Goal: Task Accomplishment & Management: Manage account settings

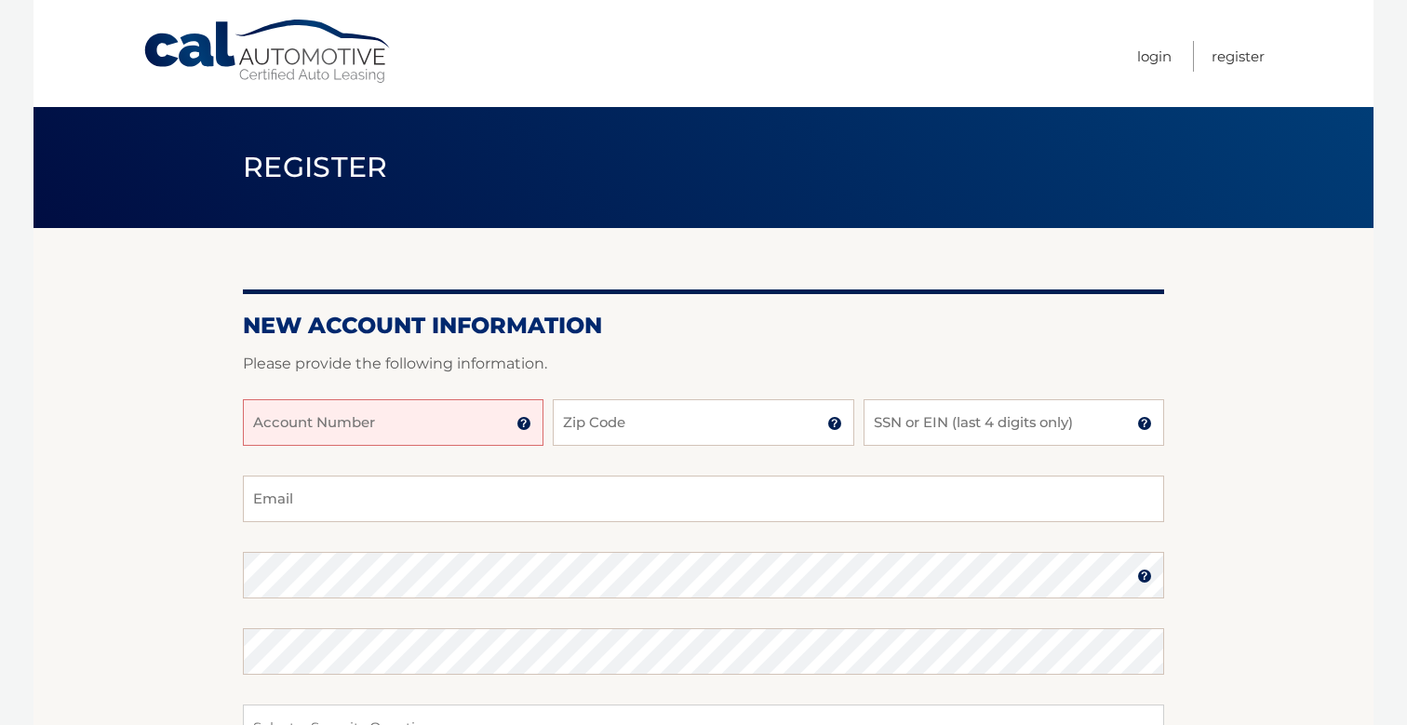
click at [455, 410] on input "Account Number" at bounding box center [393, 422] width 300 height 47
click at [524, 422] on img at bounding box center [523, 423] width 15 height 15
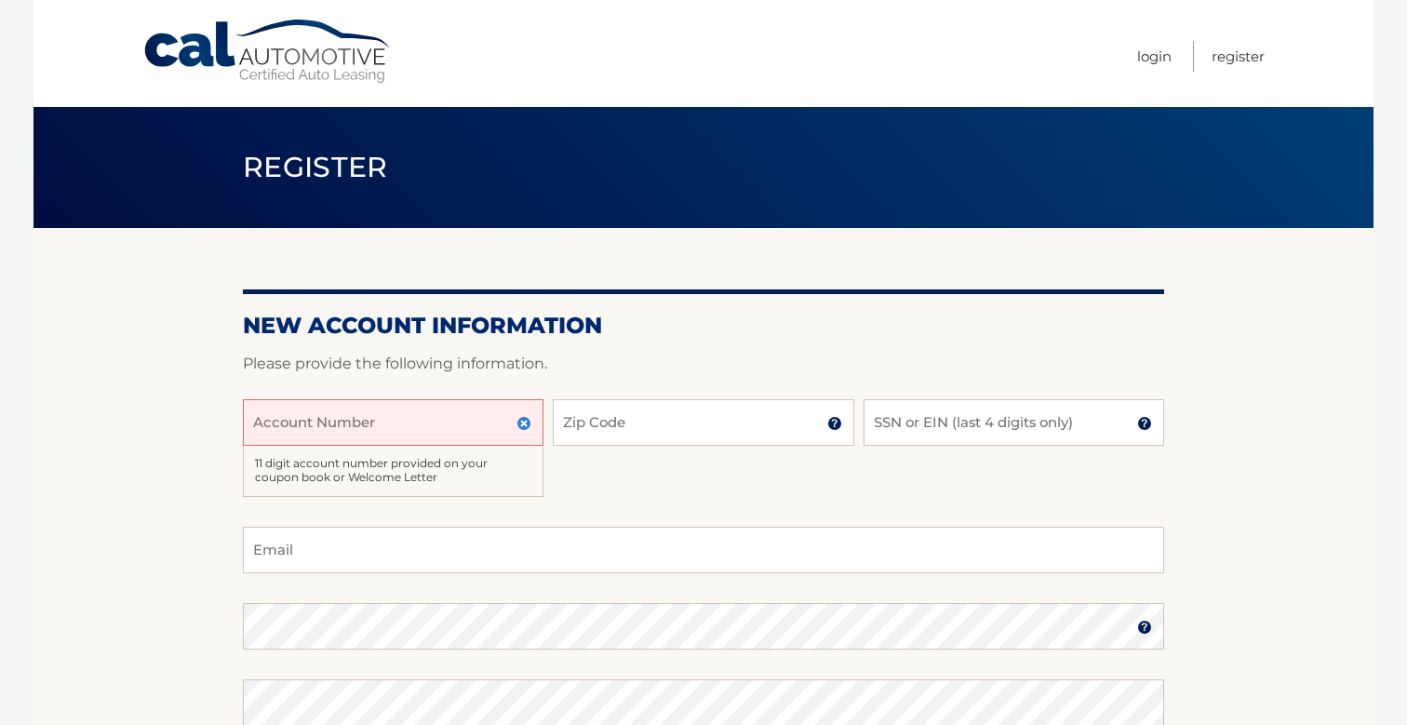
click at [434, 420] on input "Account Number" at bounding box center [393, 422] width 300 height 47
type input "44455993481"
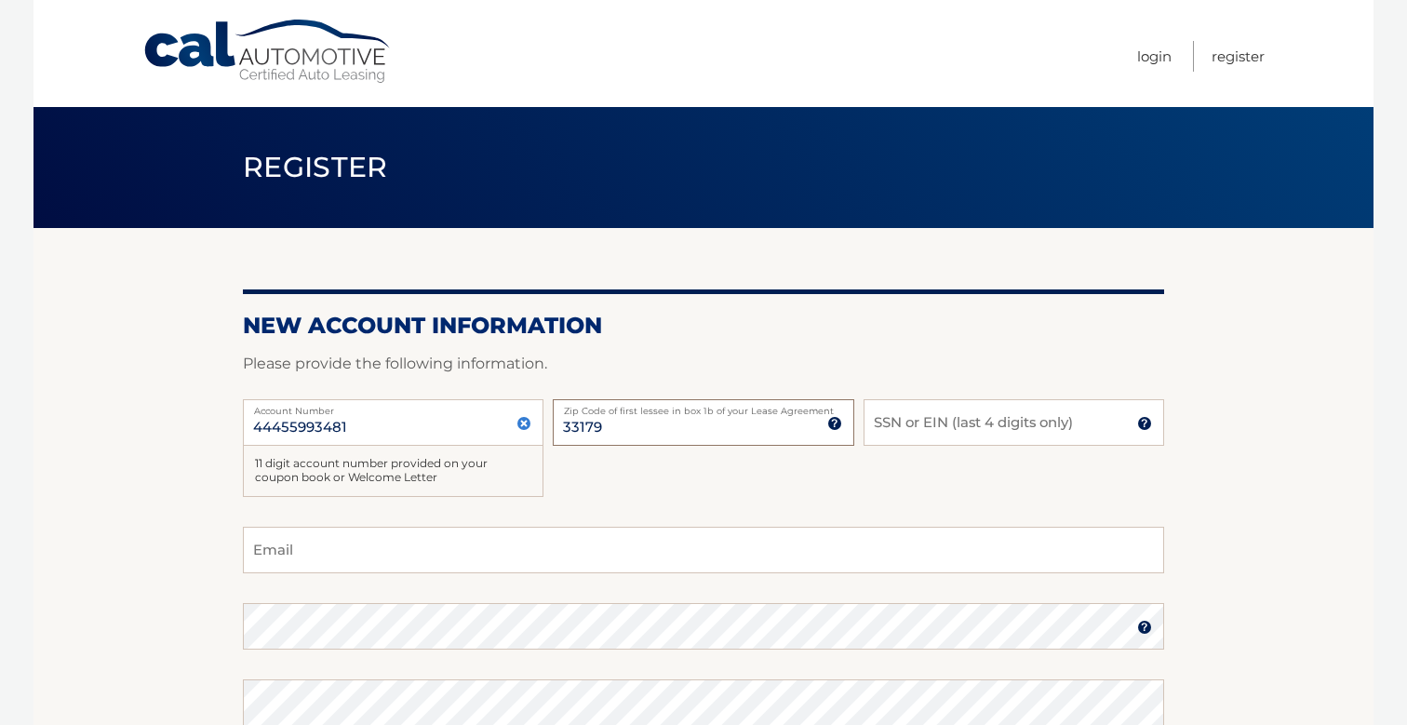
type input "33179"
type input "7908"
type input "msznaps@gmail.com"
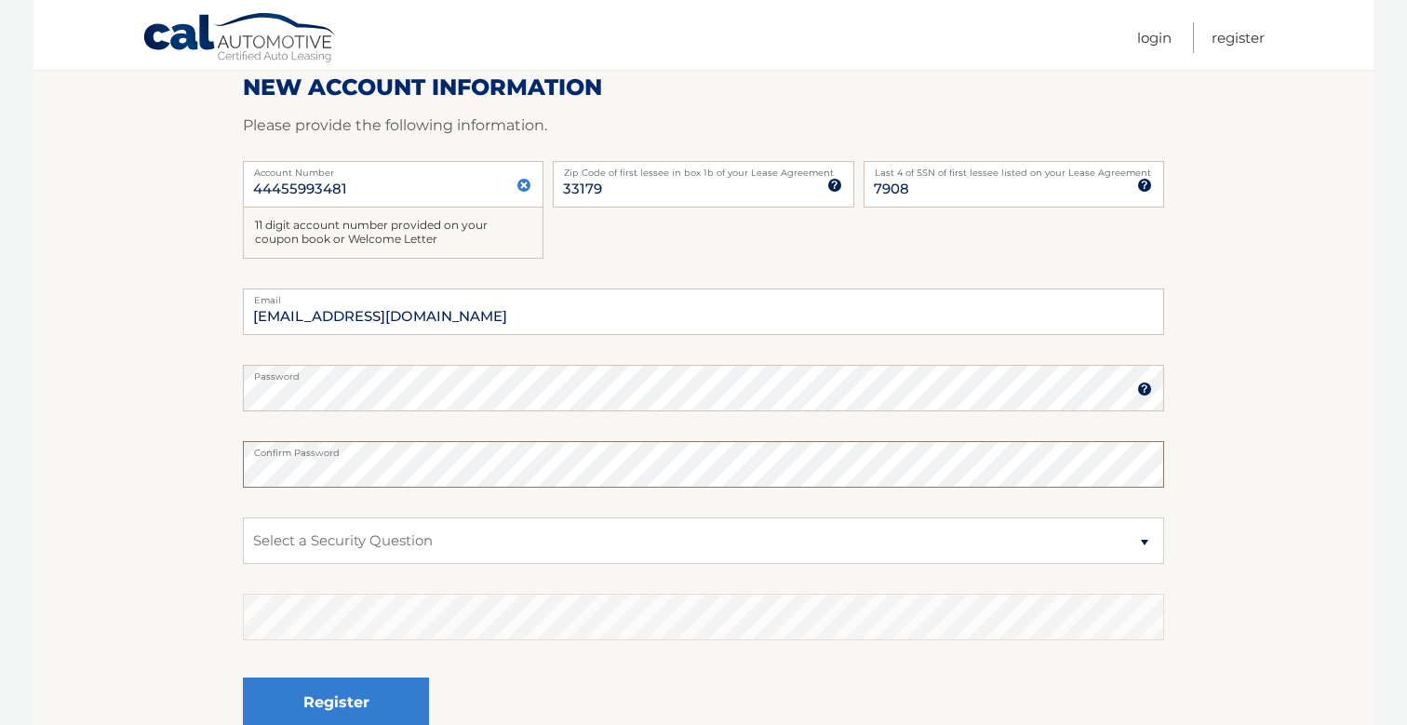
scroll to position [248, 0]
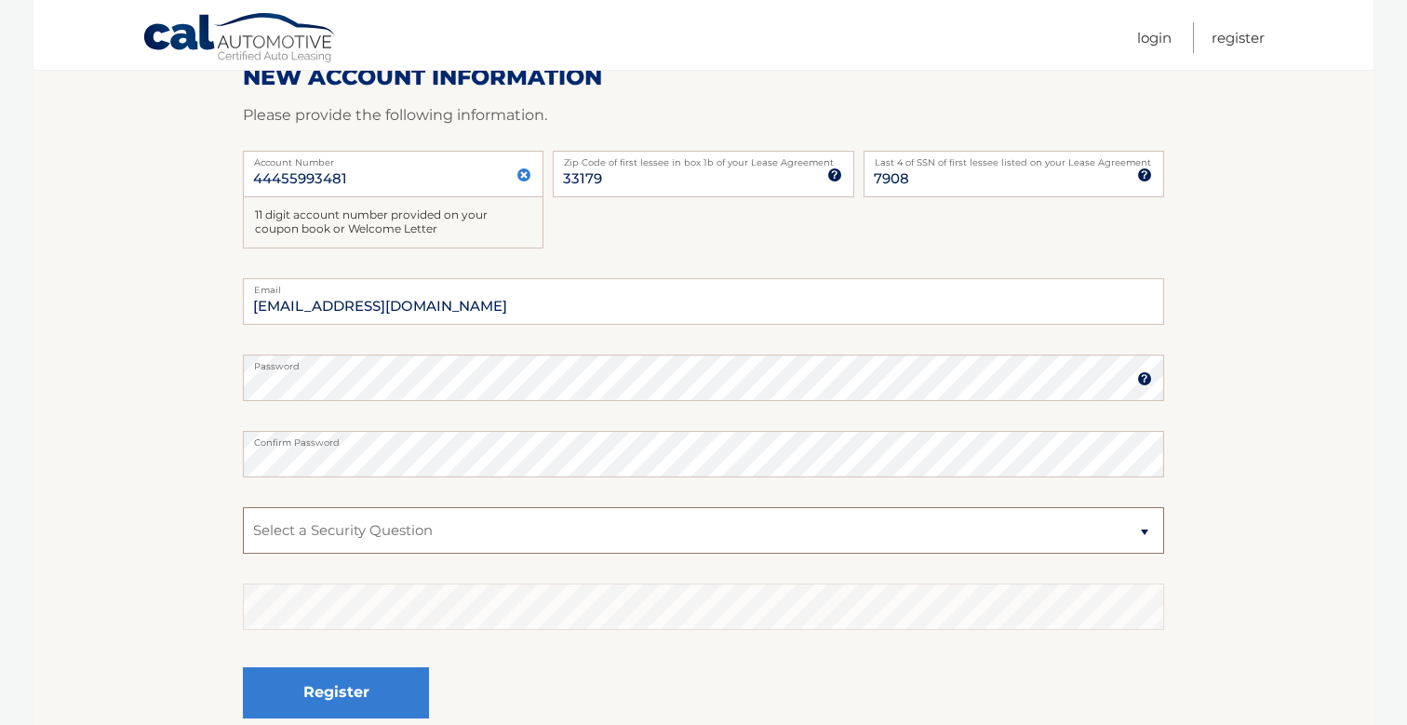
click at [399, 537] on select "Select a Security Question What was the name of your elementary school? What is…" at bounding box center [703, 530] width 921 height 47
select select "1"
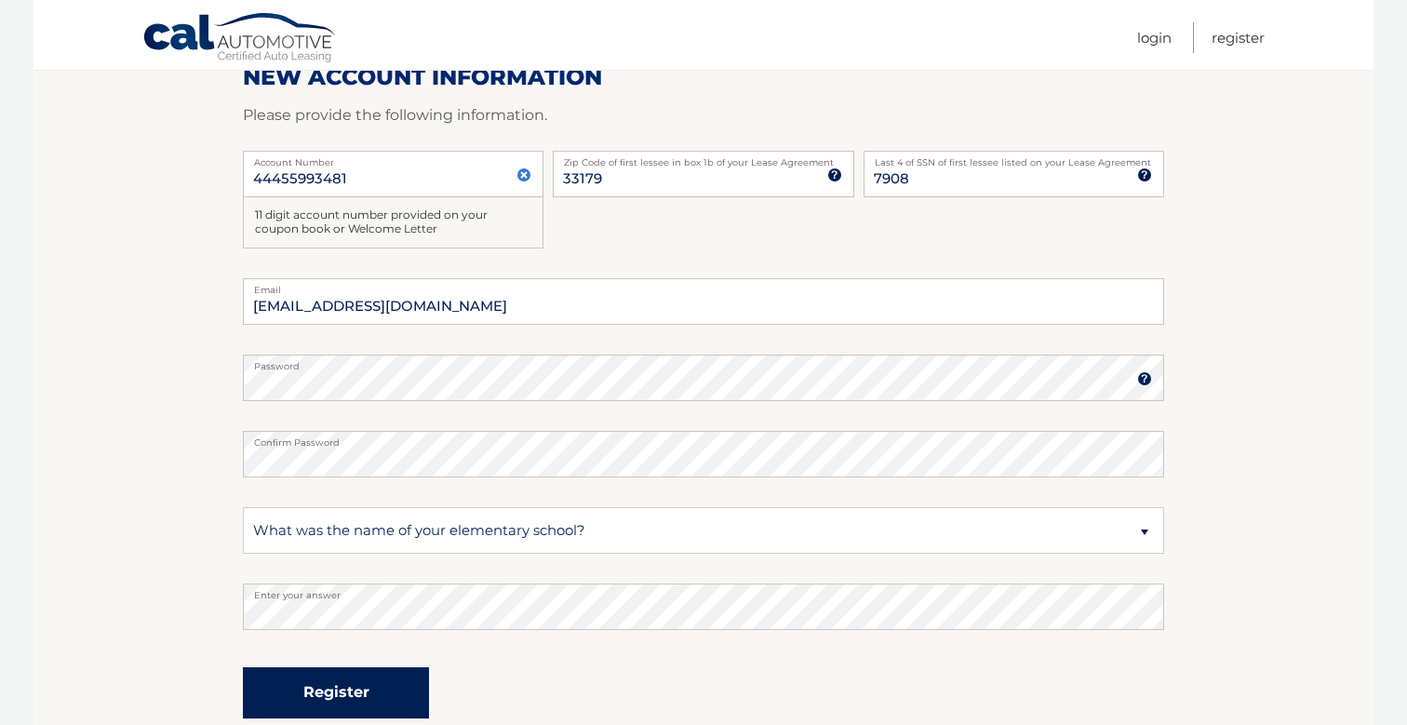
click at [354, 684] on button "Register" at bounding box center [336, 692] width 186 height 51
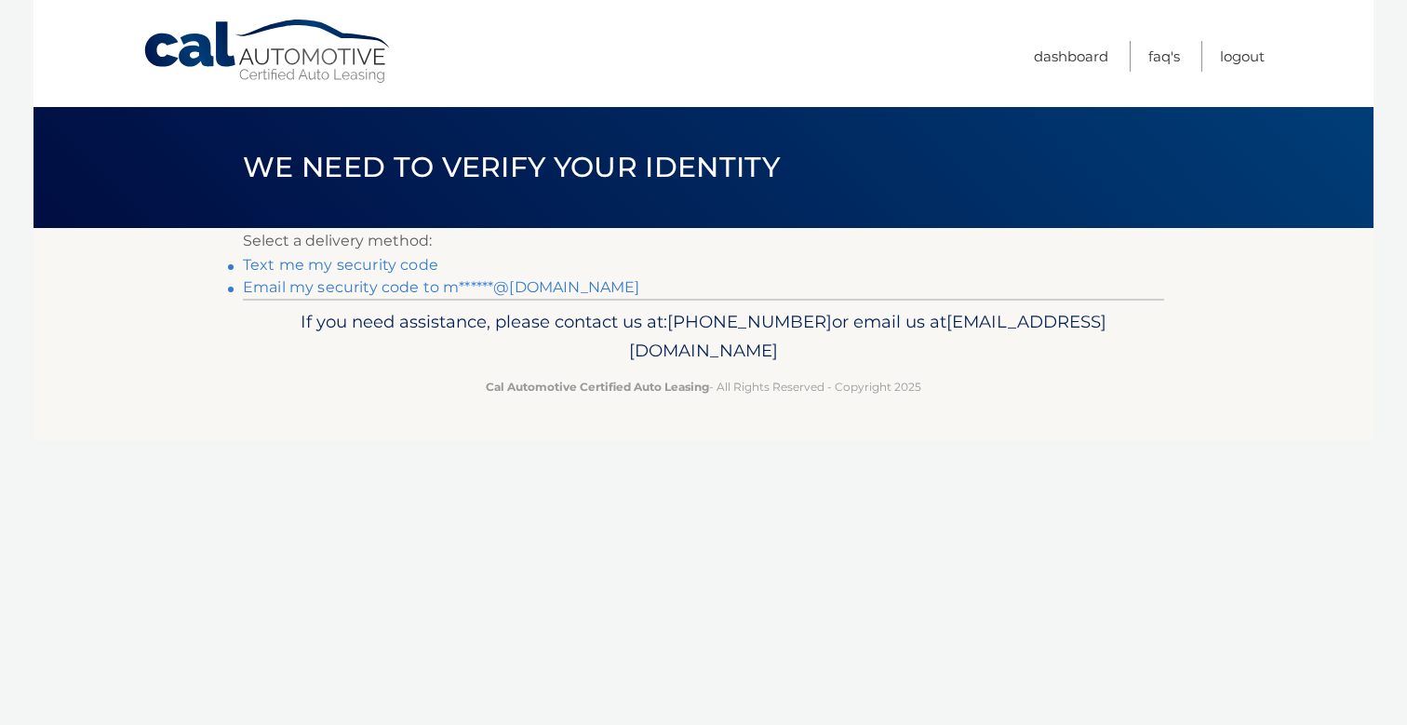
click at [379, 262] on link "Text me my security code" at bounding box center [340, 265] width 195 height 18
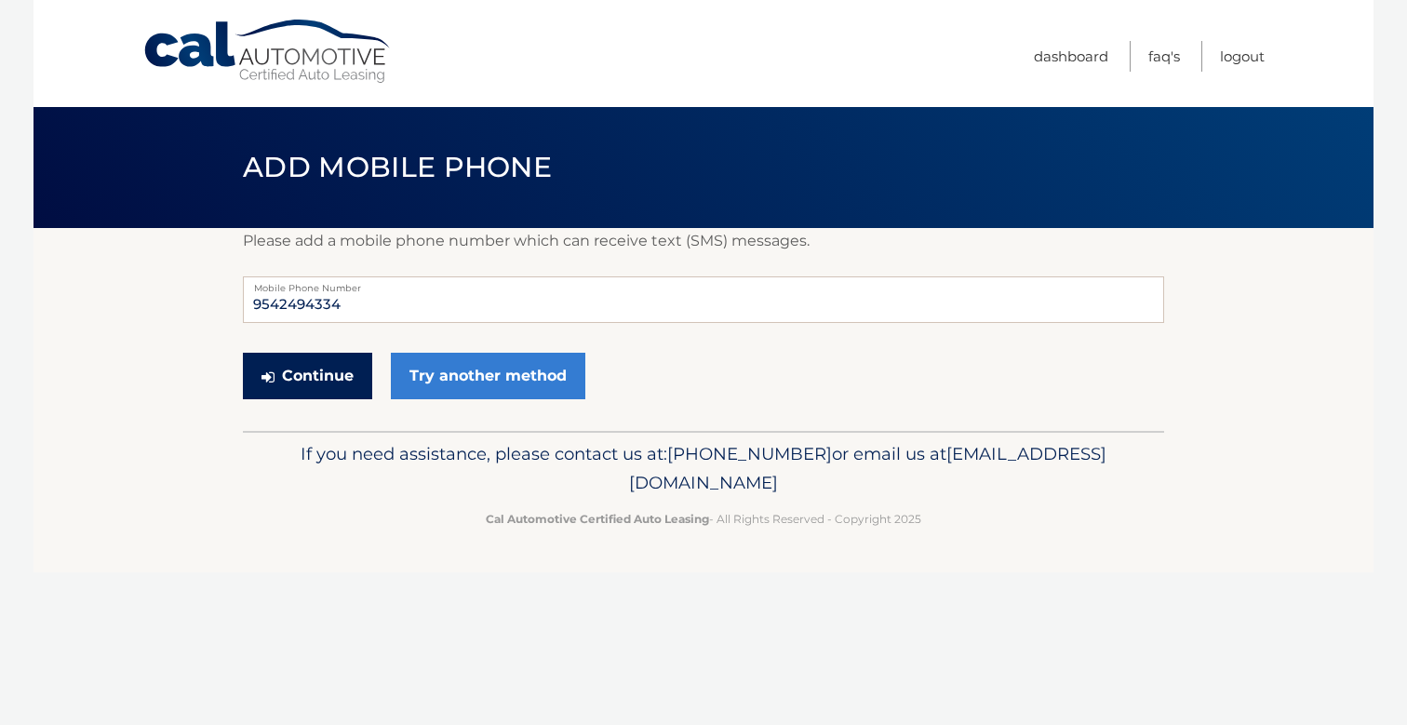
click at [317, 380] on button "Continue" at bounding box center [307, 376] width 129 height 47
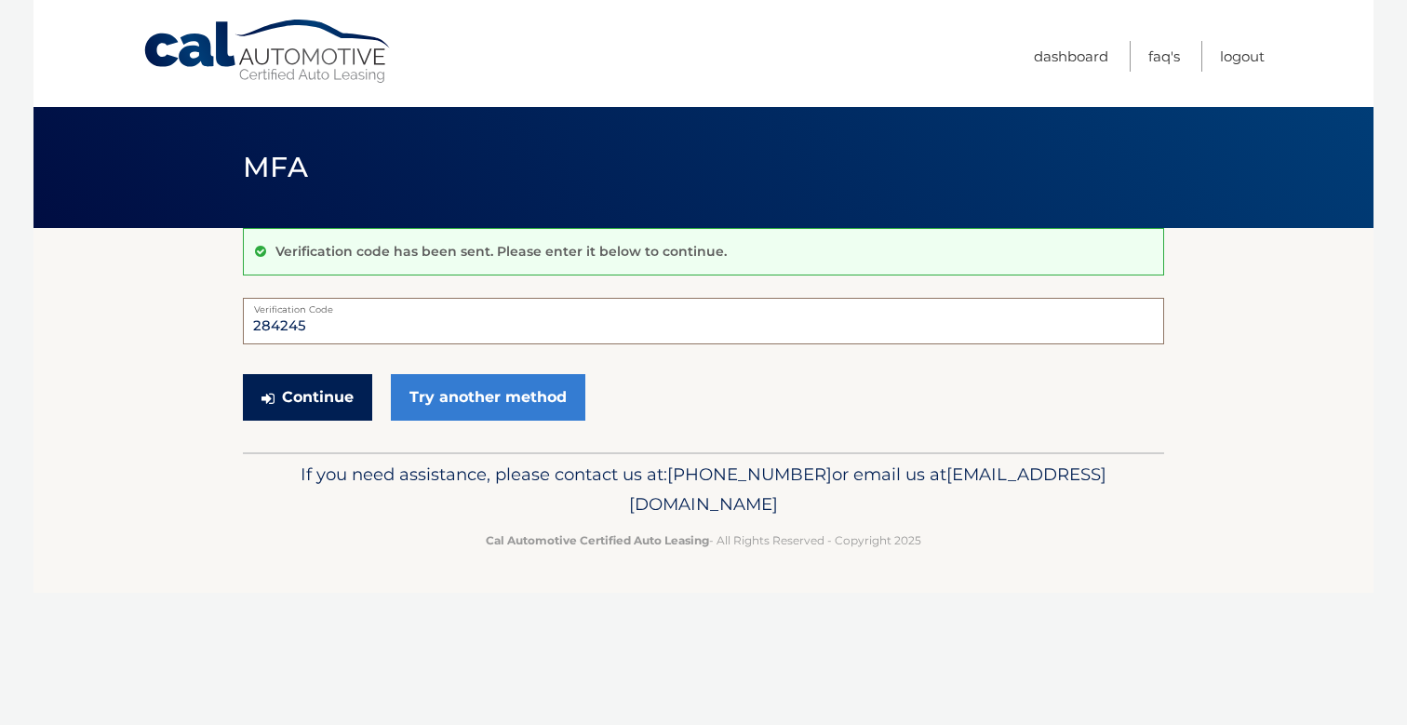
type input "284245"
click at [307, 396] on button "Continue" at bounding box center [307, 397] width 129 height 47
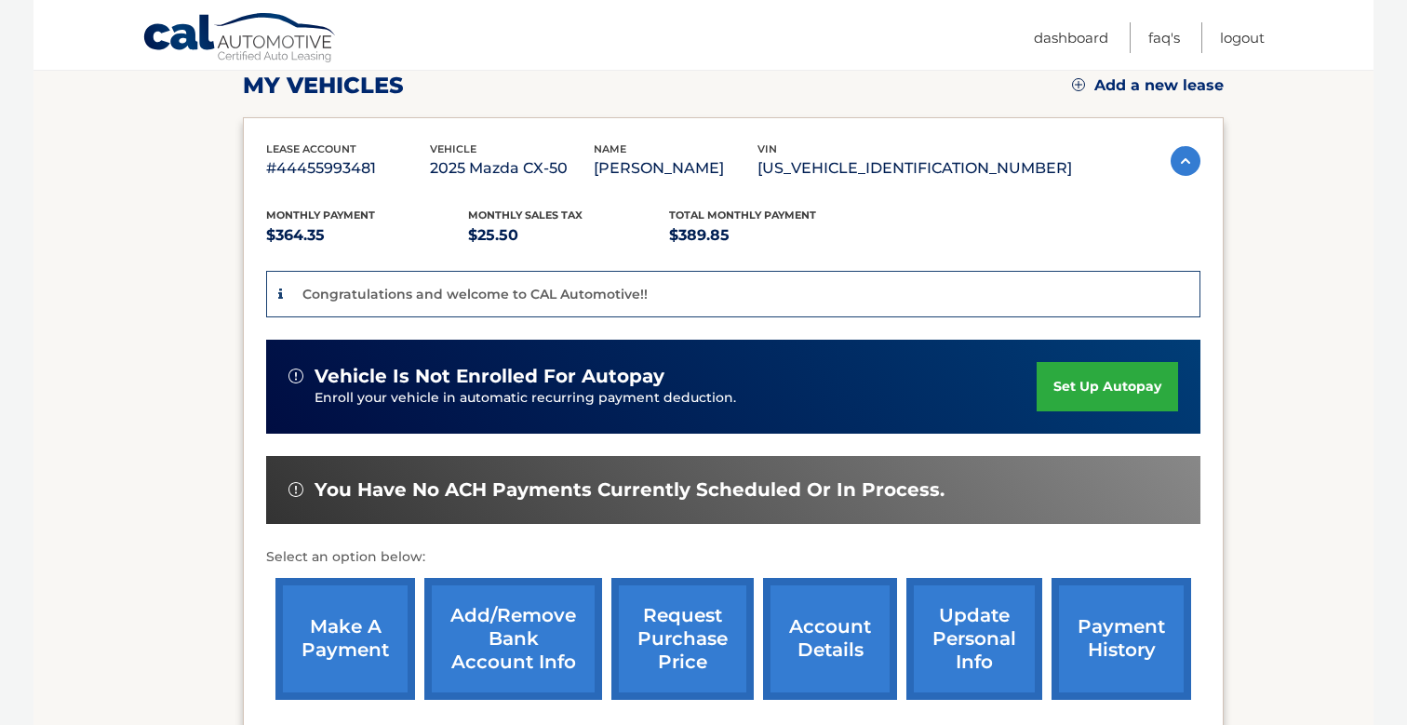
scroll to position [249, 0]
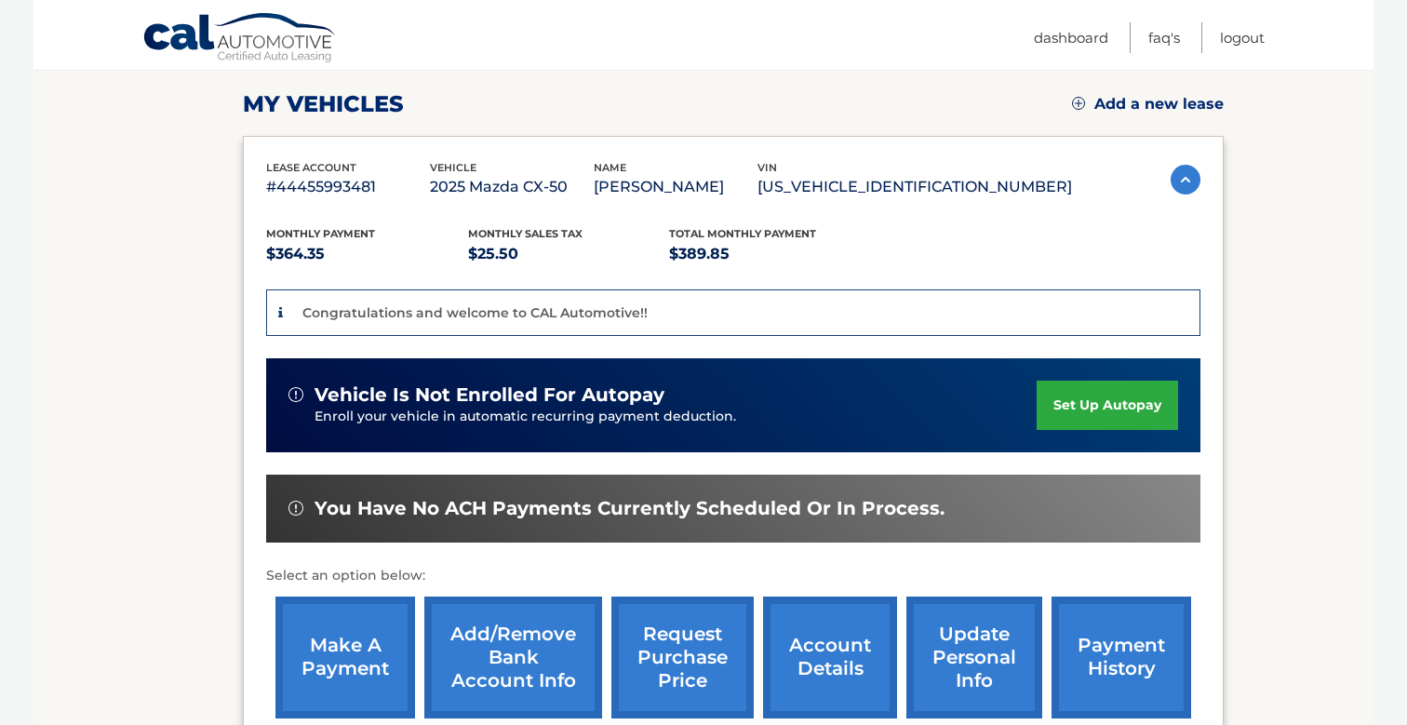
click at [1056, 395] on link "set up autopay" at bounding box center [1106, 404] width 141 height 49
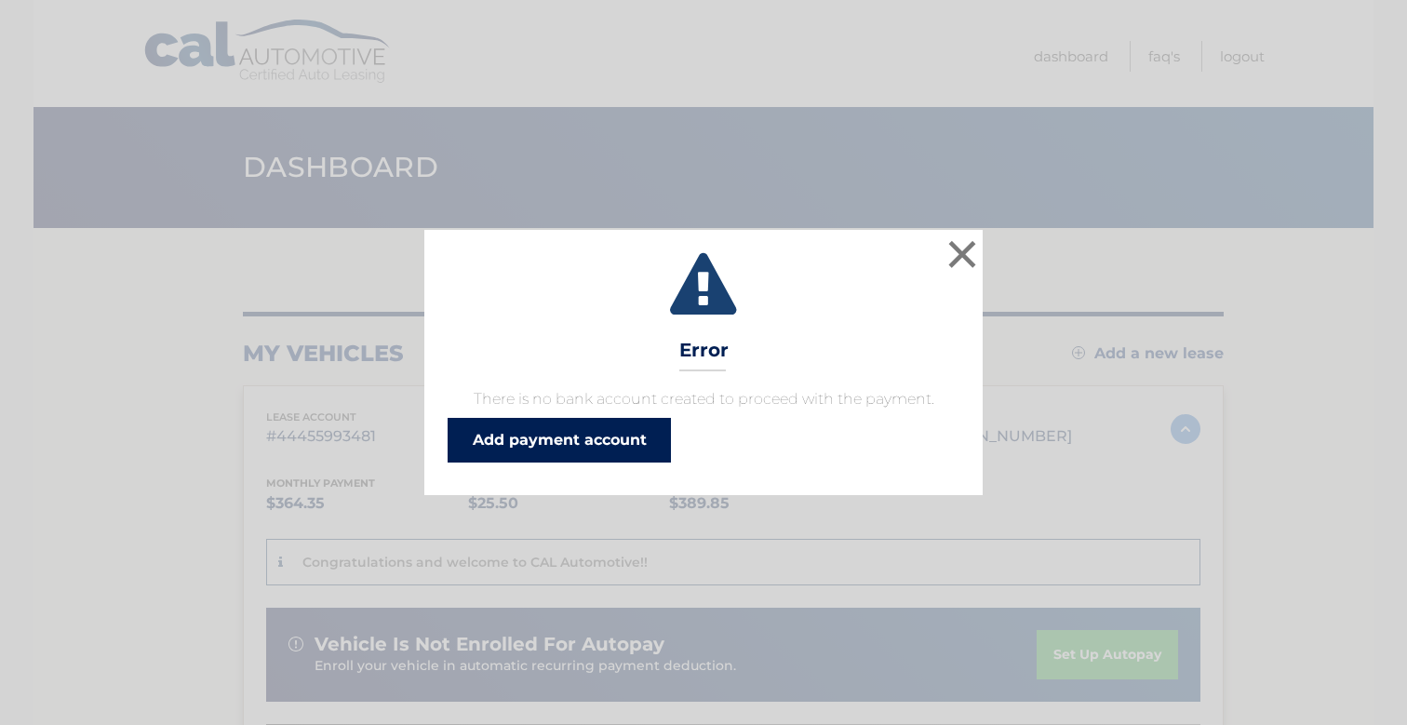
click at [580, 430] on link "Add payment account" at bounding box center [558, 440] width 223 height 45
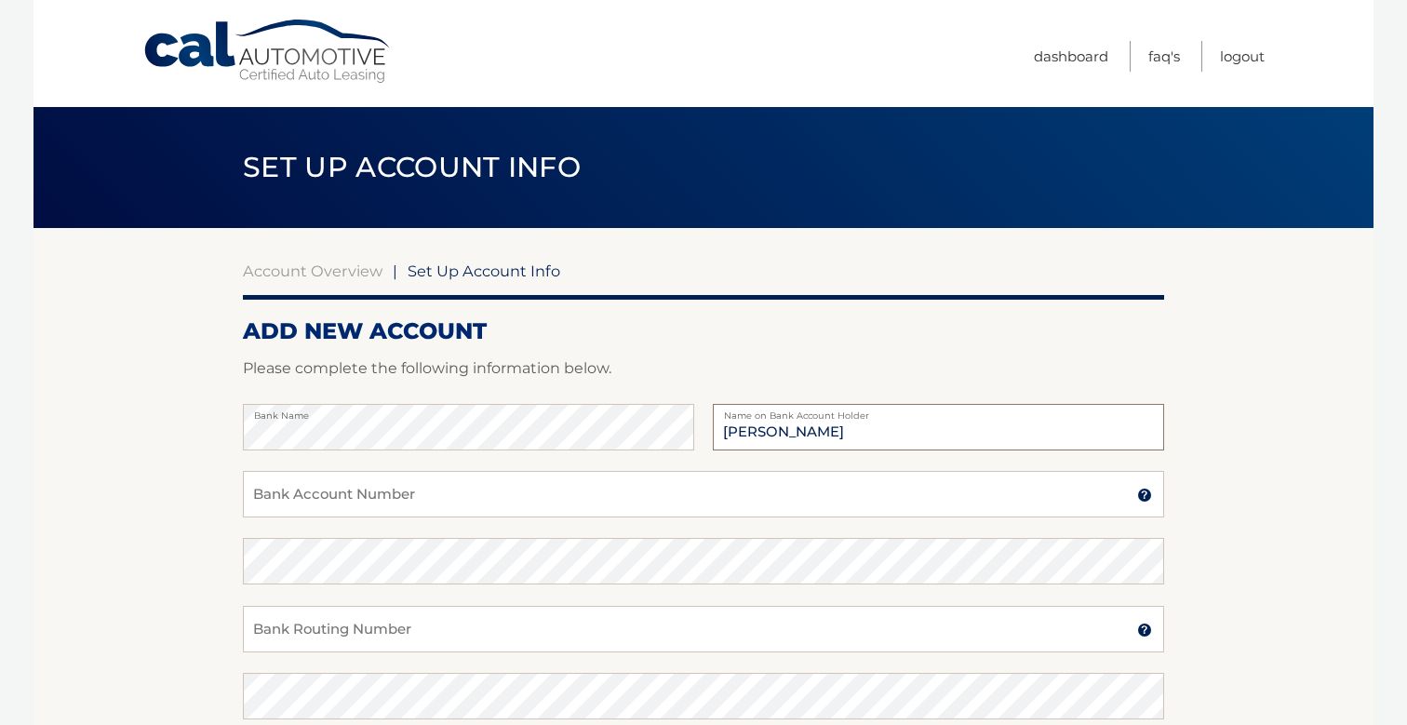
type input "[PERSON_NAME]"
click at [476, 513] on input "Bank Account Number" at bounding box center [703, 494] width 921 height 47
paste input "320031963"
type input "320031963"
click at [466, 621] on input "Bank Routing Number" at bounding box center [703, 629] width 921 height 47
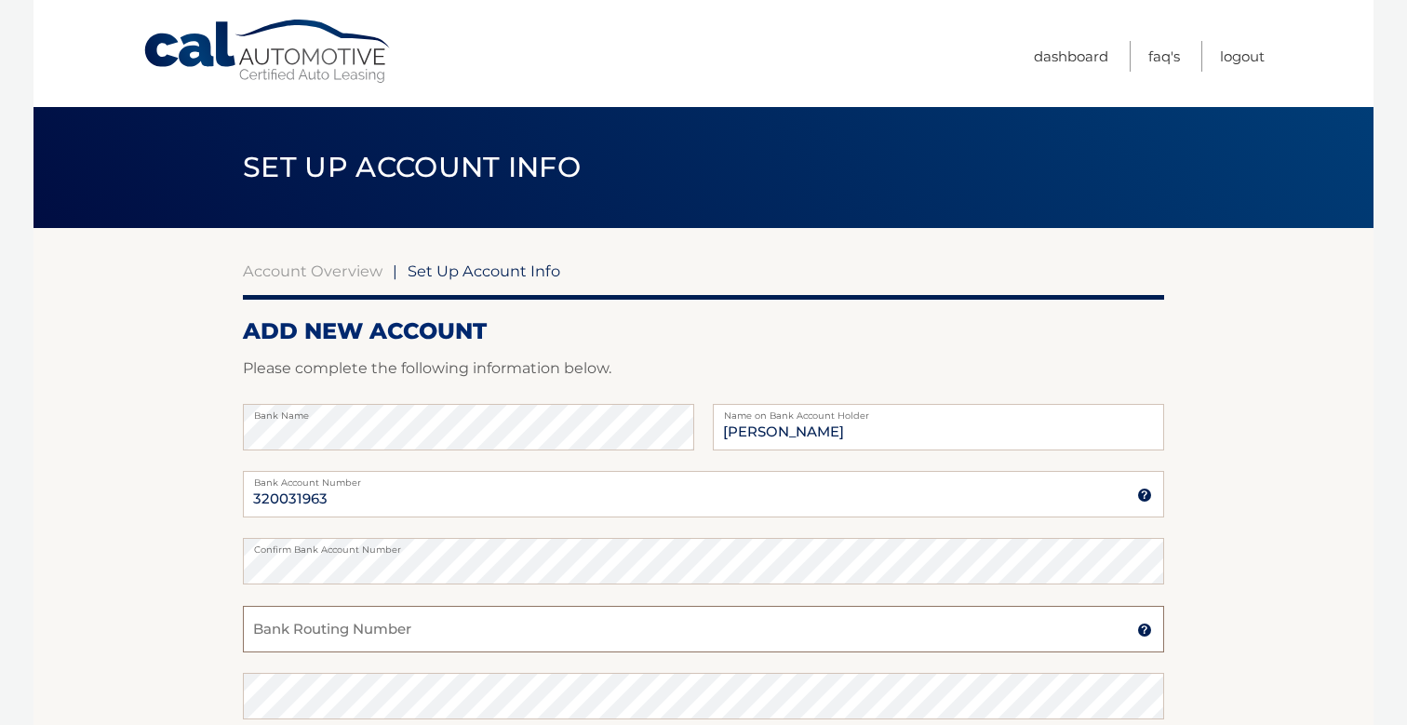
paste input "267084131"
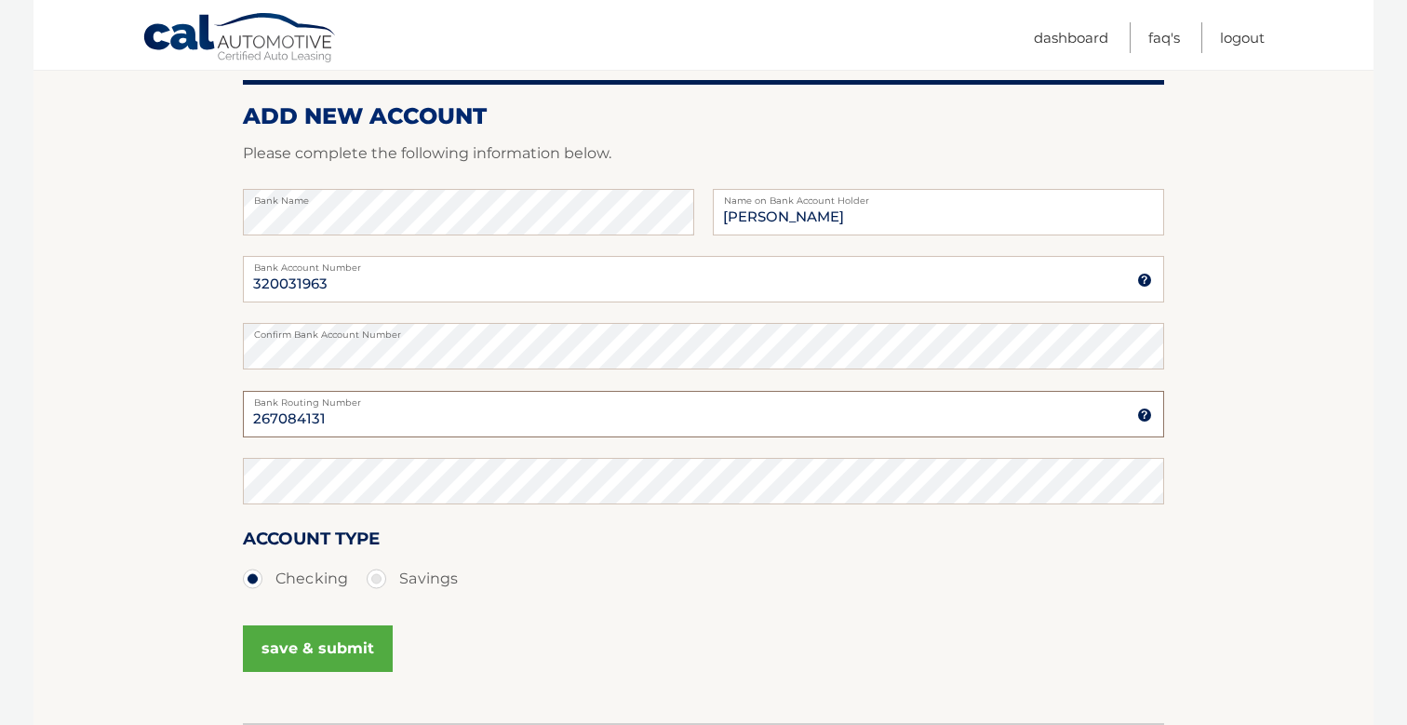
scroll to position [218, 0]
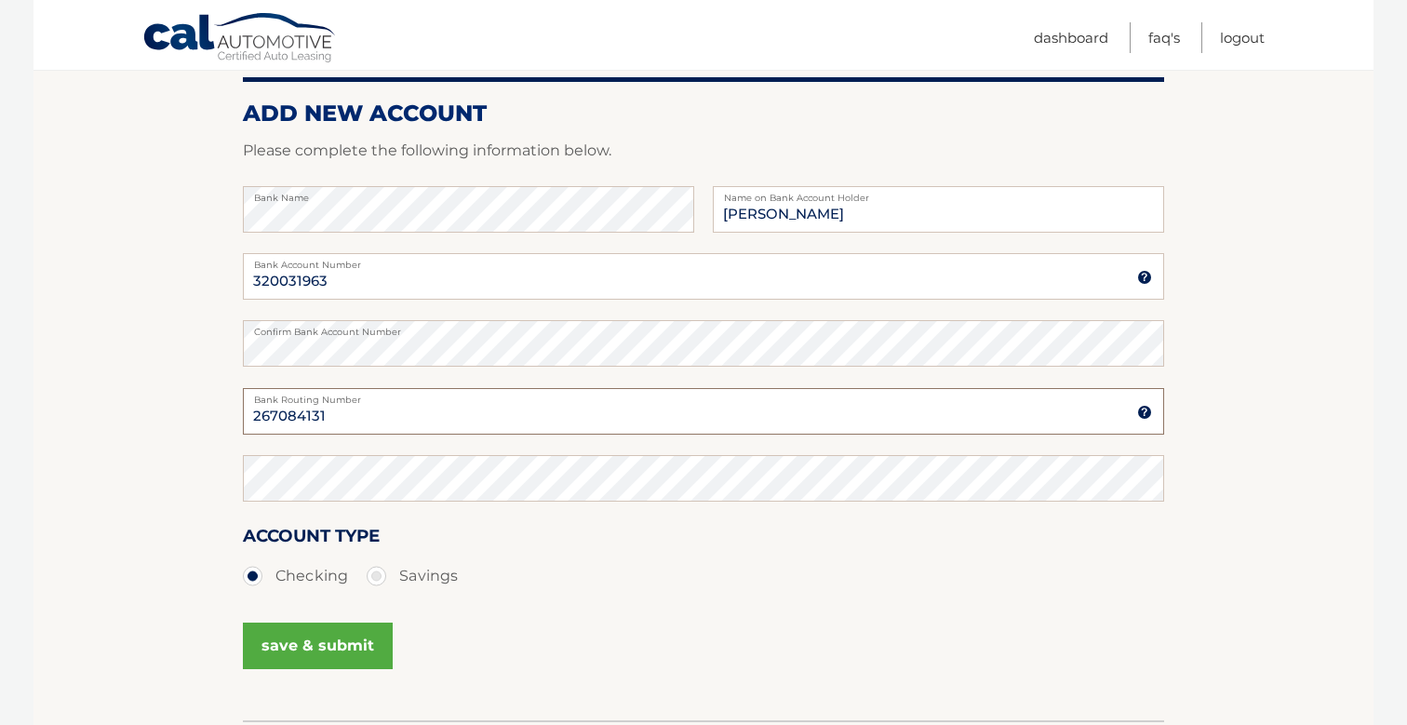
type input "267084131"
click at [345, 630] on button "save & submit" at bounding box center [318, 645] width 150 height 47
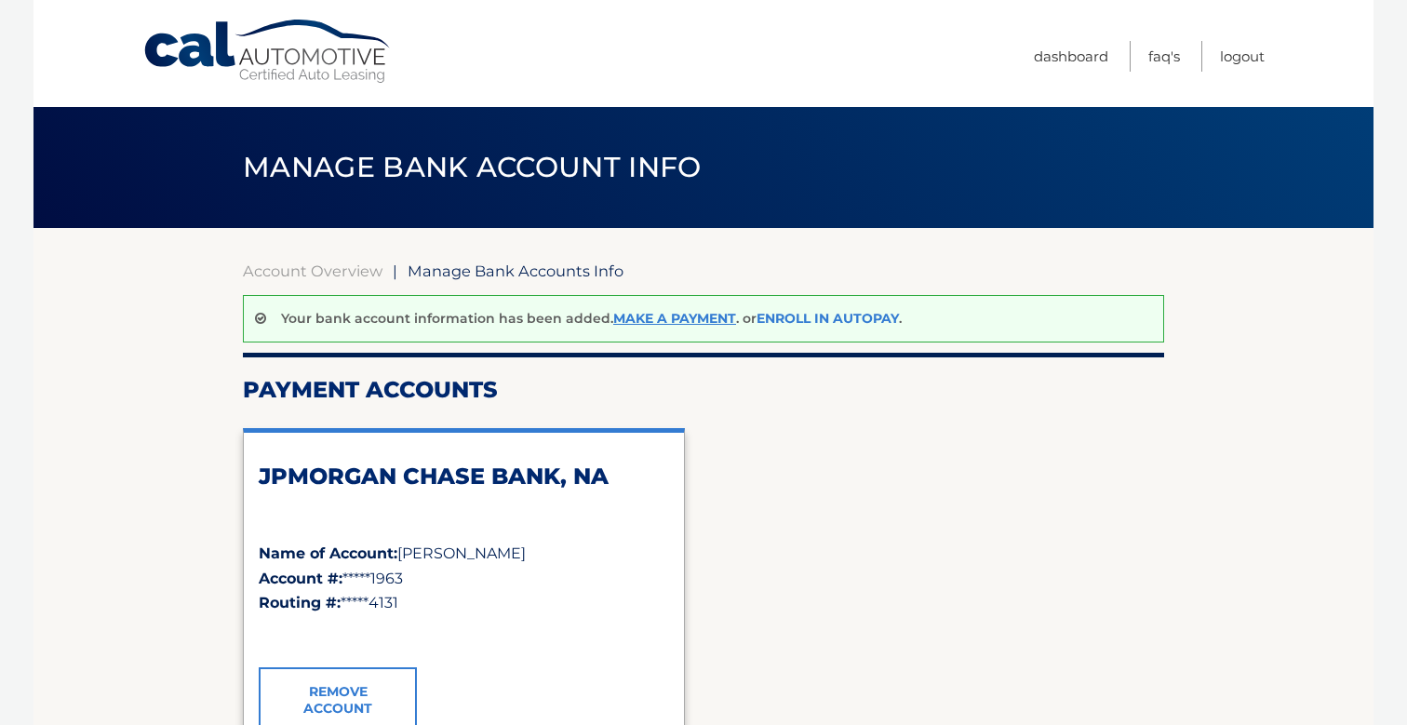
click at [820, 325] on link "Enroll In AutoPay" at bounding box center [827, 318] width 142 height 17
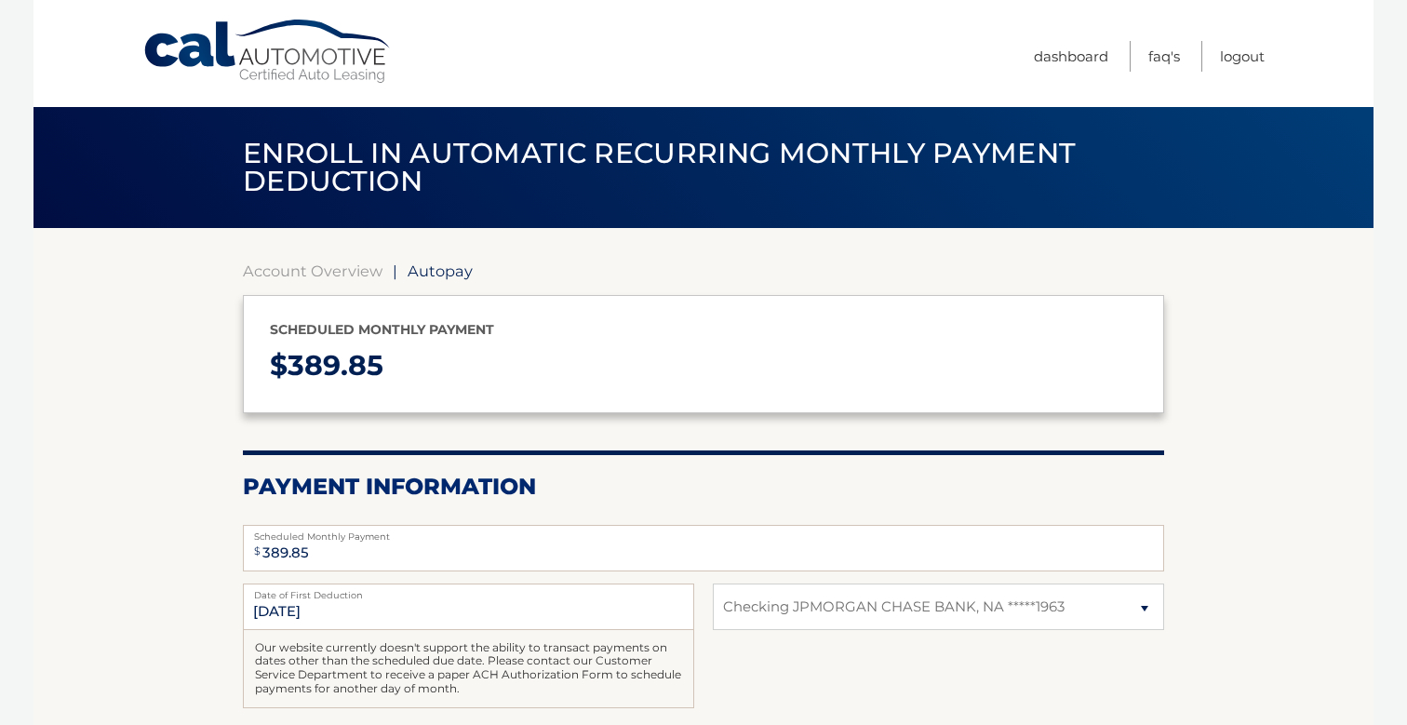
select select "ZGMzMDU5ZWYtNTg3YS00YmY3LWI4ODQtOTNjNDFiZTYzYWJm"
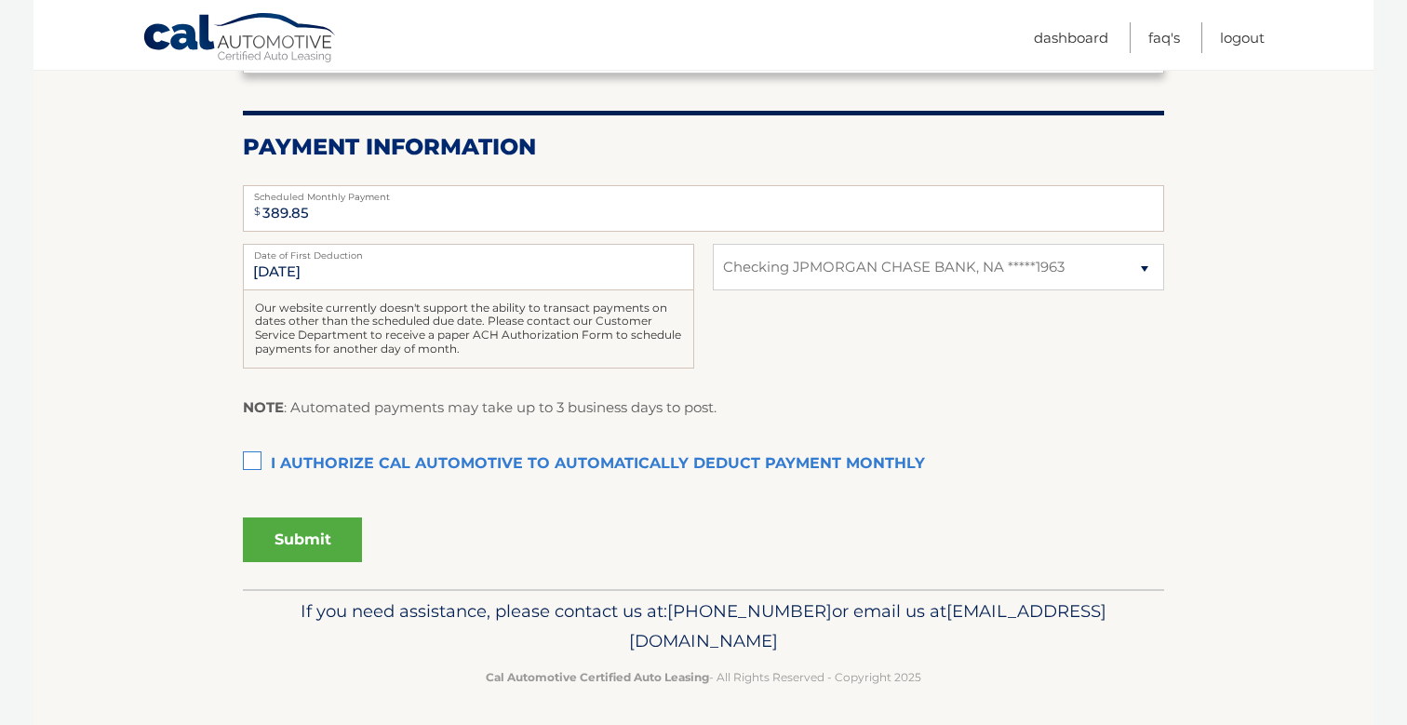
scroll to position [339, 0]
click at [258, 458] on label "I authorize cal automotive to automatically deduct payment monthly This checkbo…" at bounding box center [703, 465] width 921 height 37
click at [0, 0] on input "I authorize cal automotive to automatically deduct payment monthly This checkbo…" at bounding box center [0, 0] width 0 height 0
click at [352, 534] on button "Submit" at bounding box center [302, 540] width 119 height 45
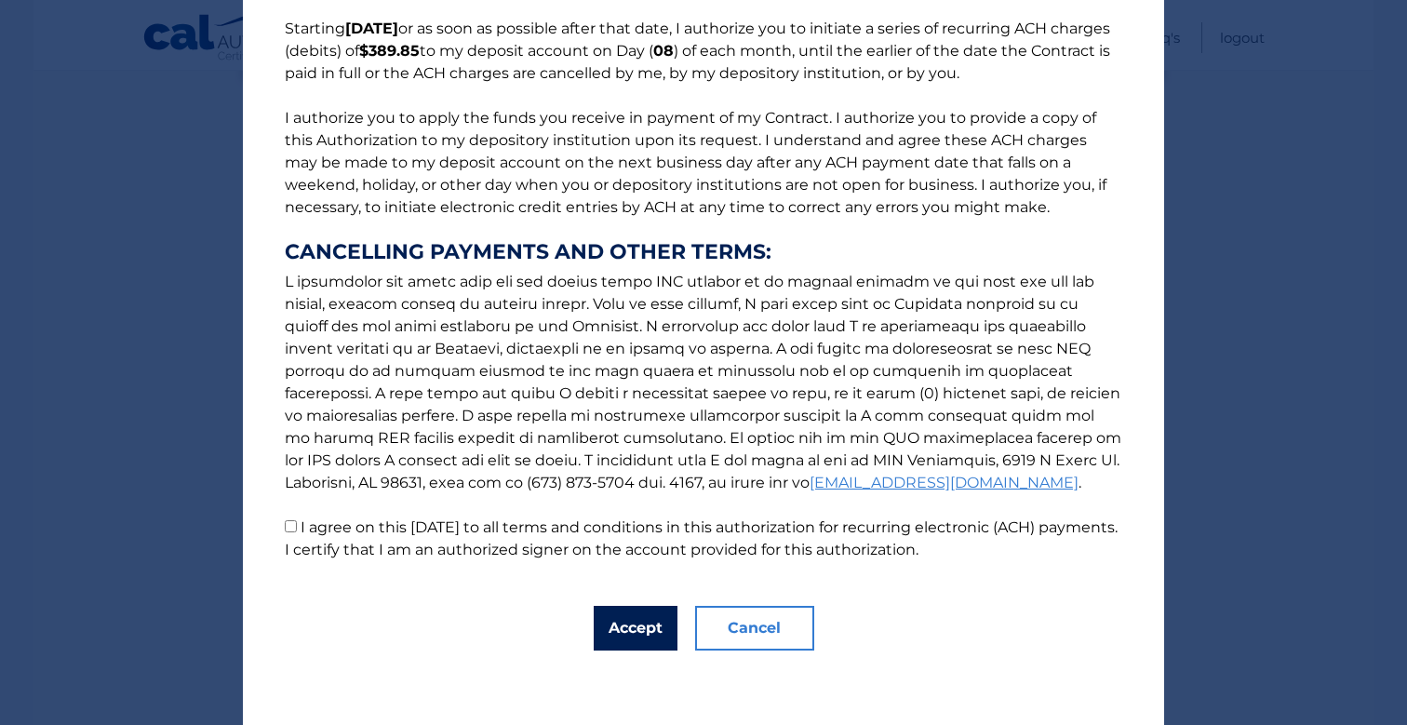
scroll to position [154, 0]
click at [366, 525] on label "I agree on this [DATE] to all terms and conditions in this authorization for re…" at bounding box center [701, 538] width 833 height 40
click at [297, 525] on input "I agree on this [DATE] to all terms and conditions in this authorization for re…" at bounding box center [291, 526] width 12 height 12
checkbox input "true"
click at [632, 624] on button "Accept" at bounding box center [635, 628] width 84 height 45
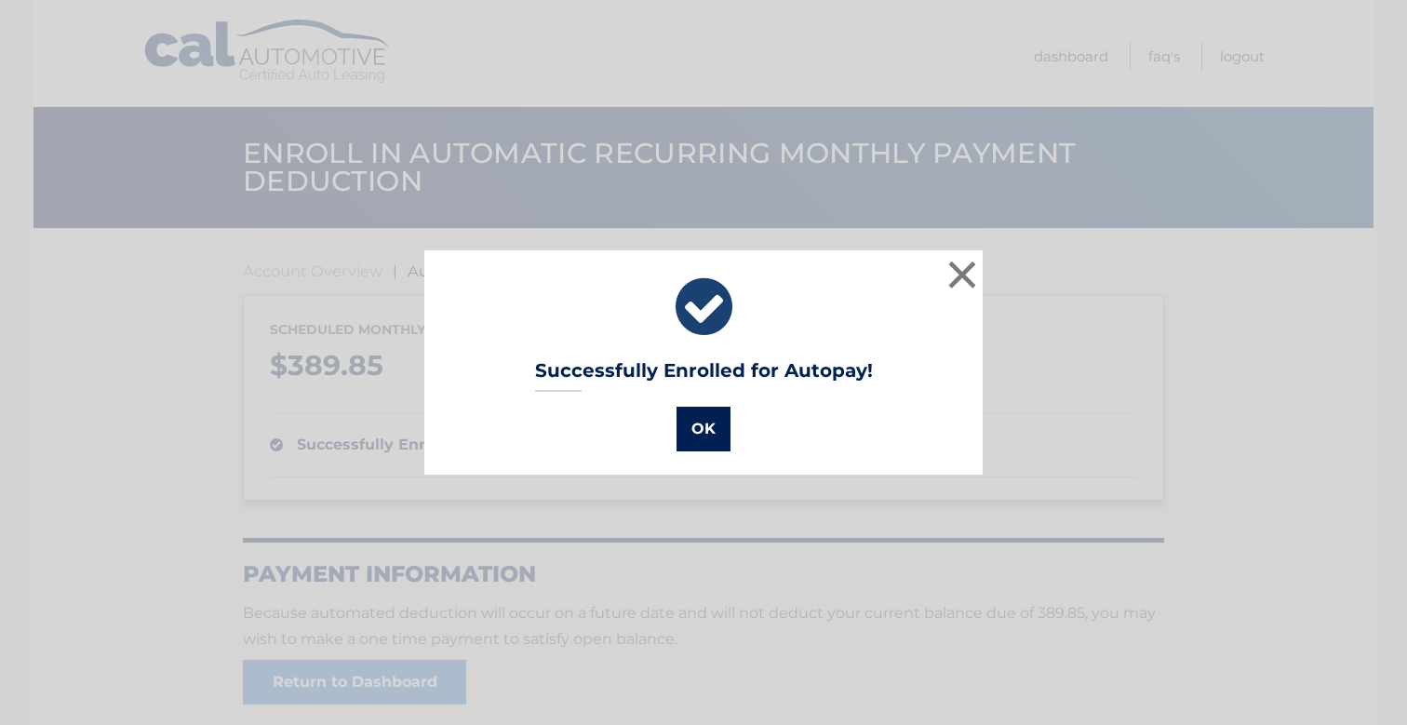
click at [707, 418] on button "OK" at bounding box center [703, 429] width 54 height 45
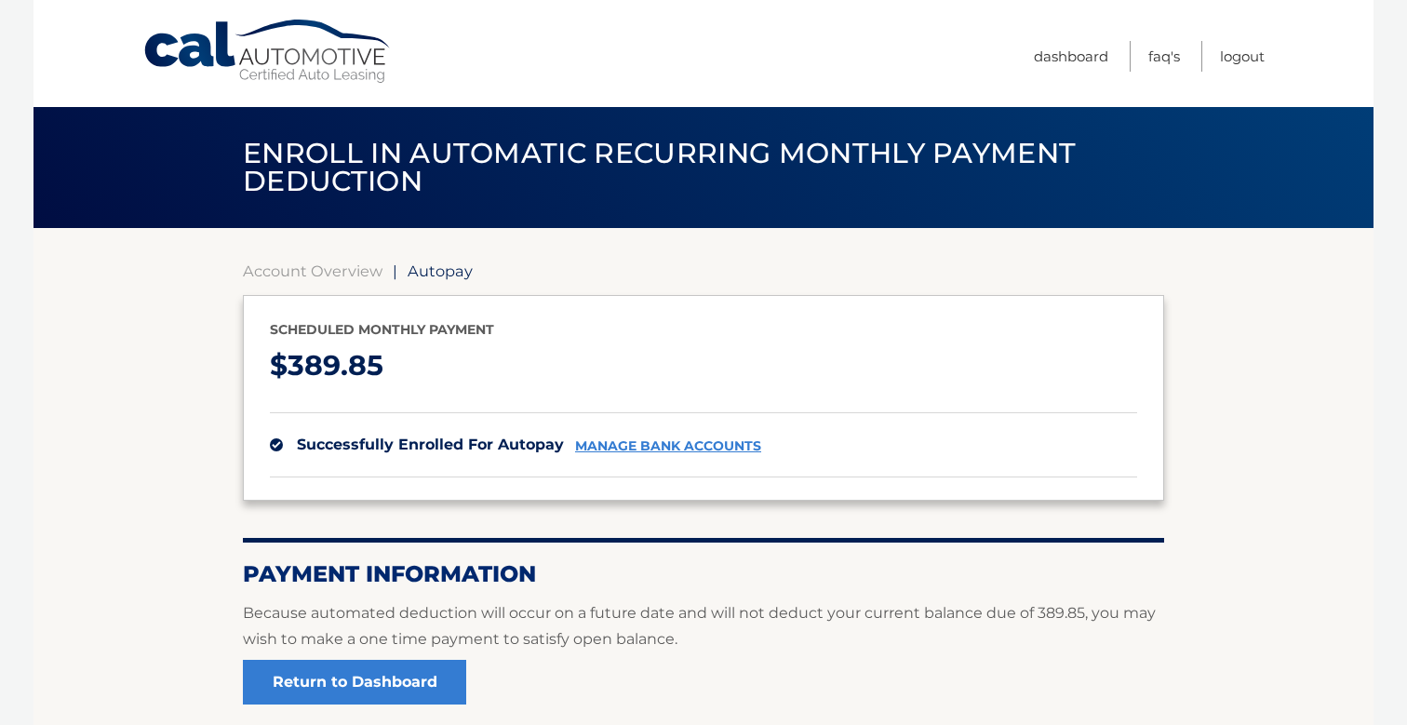
click at [302, 48] on link "Cal Automotive" at bounding box center [267, 52] width 251 height 66
click at [1060, 67] on link "Dashboard" at bounding box center [1070, 56] width 74 height 31
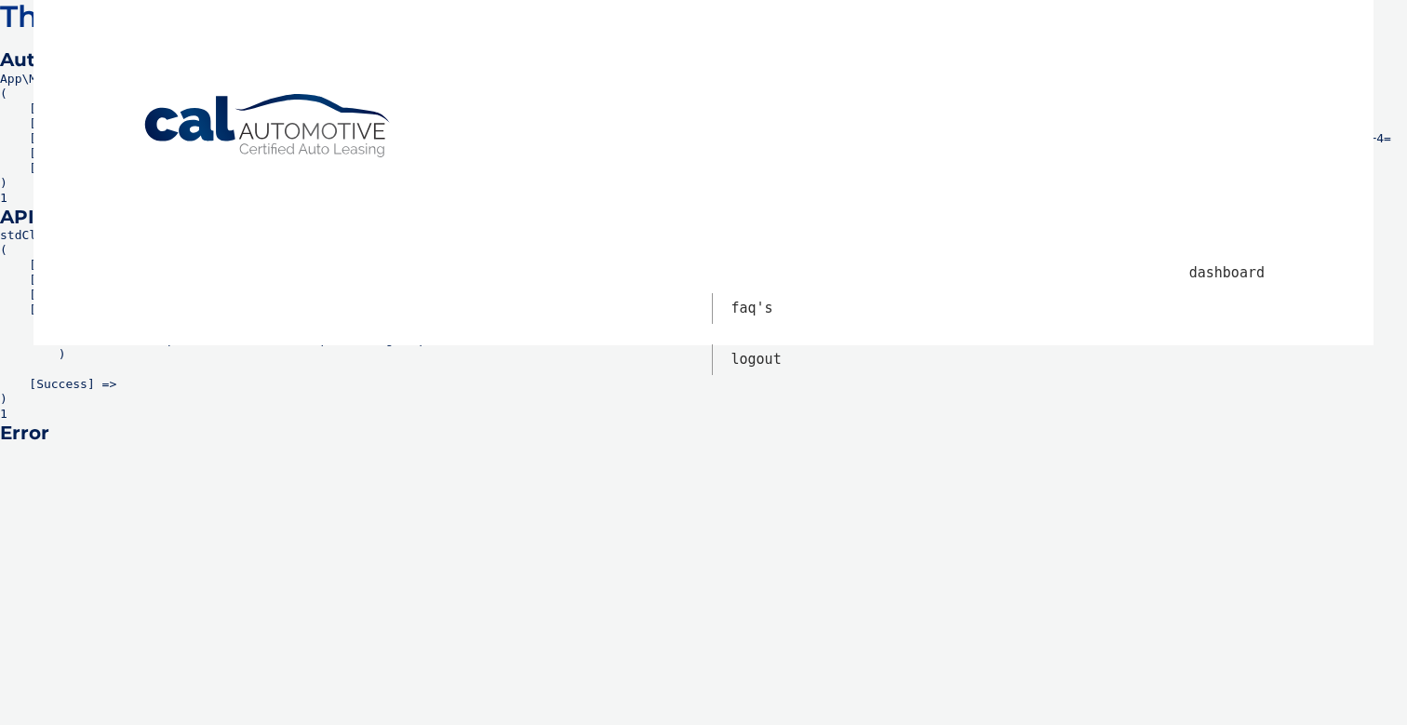
scroll to position [-3, 0]
